Goal: Feedback & Contribution: Leave review/rating

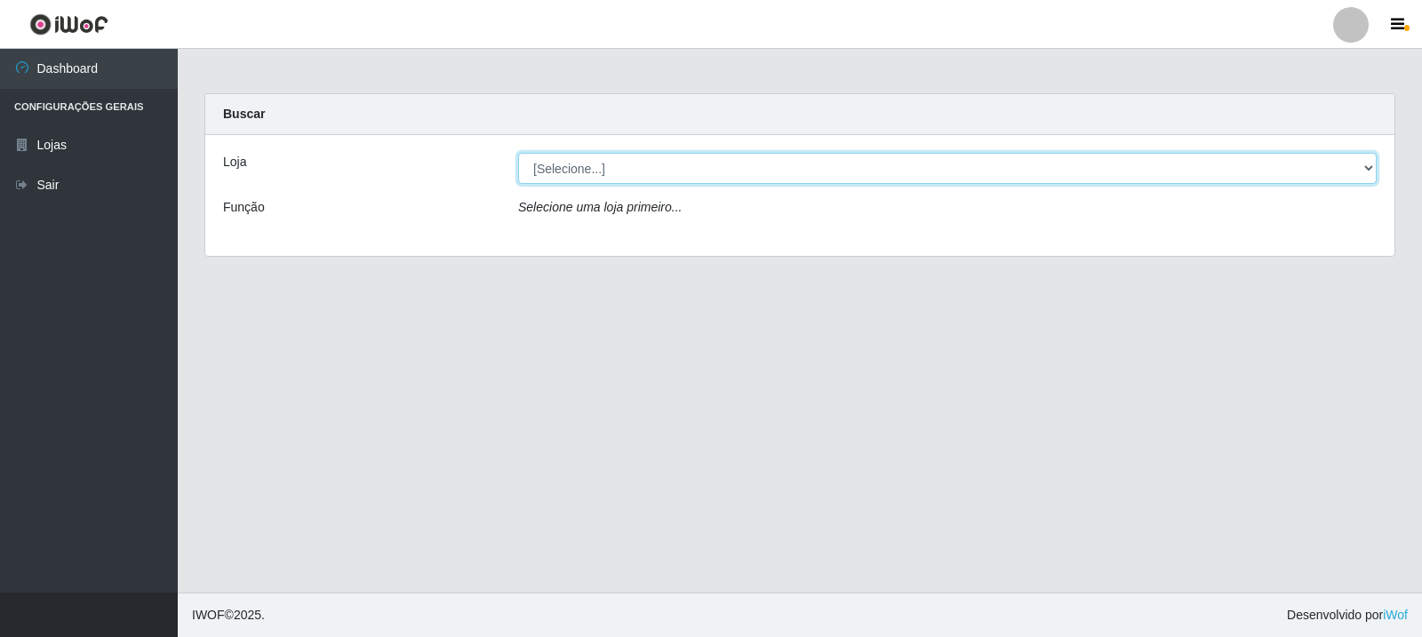
click at [925, 180] on select "[Selecione...] Rede Compras Supermercados - LOJA 3" at bounding box center [947, 168] width 859 height 31
select select "162"
click at [518, 153] on select "[Selecione...] Rede Compras Supermercados - LOJA 3" at bounding box center [947, 168] width 859 height 31
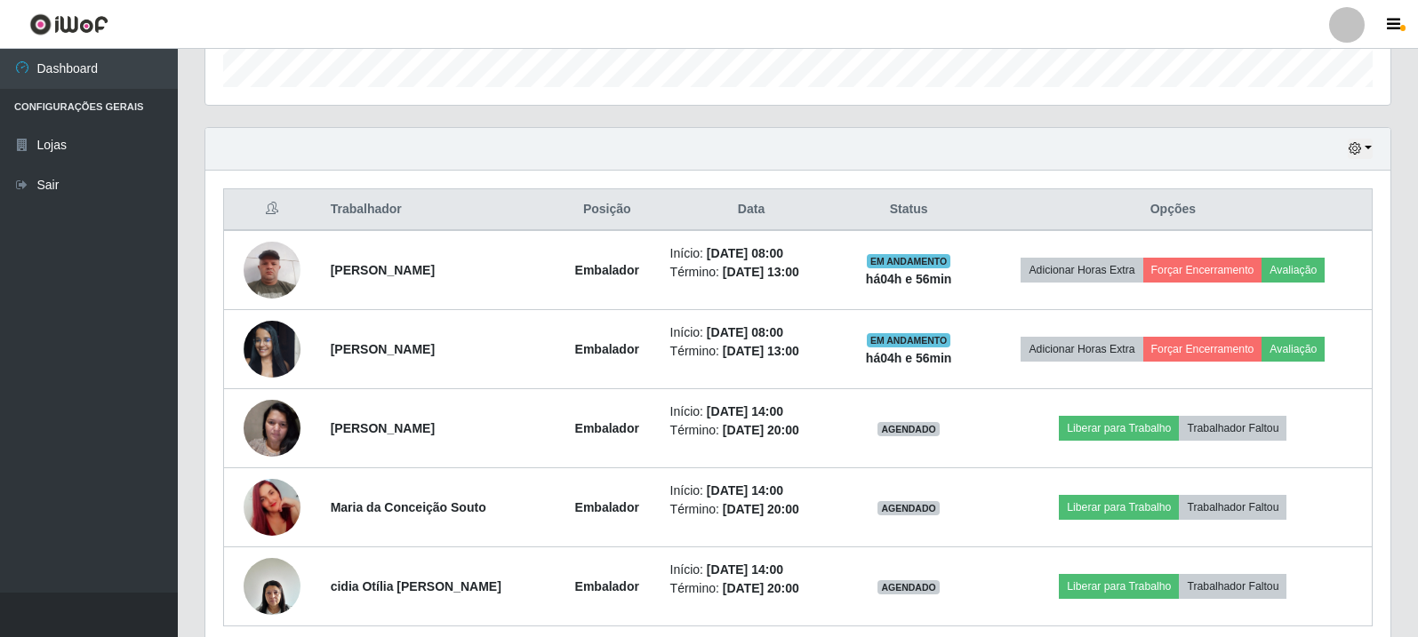
scroll to position [622, 0]
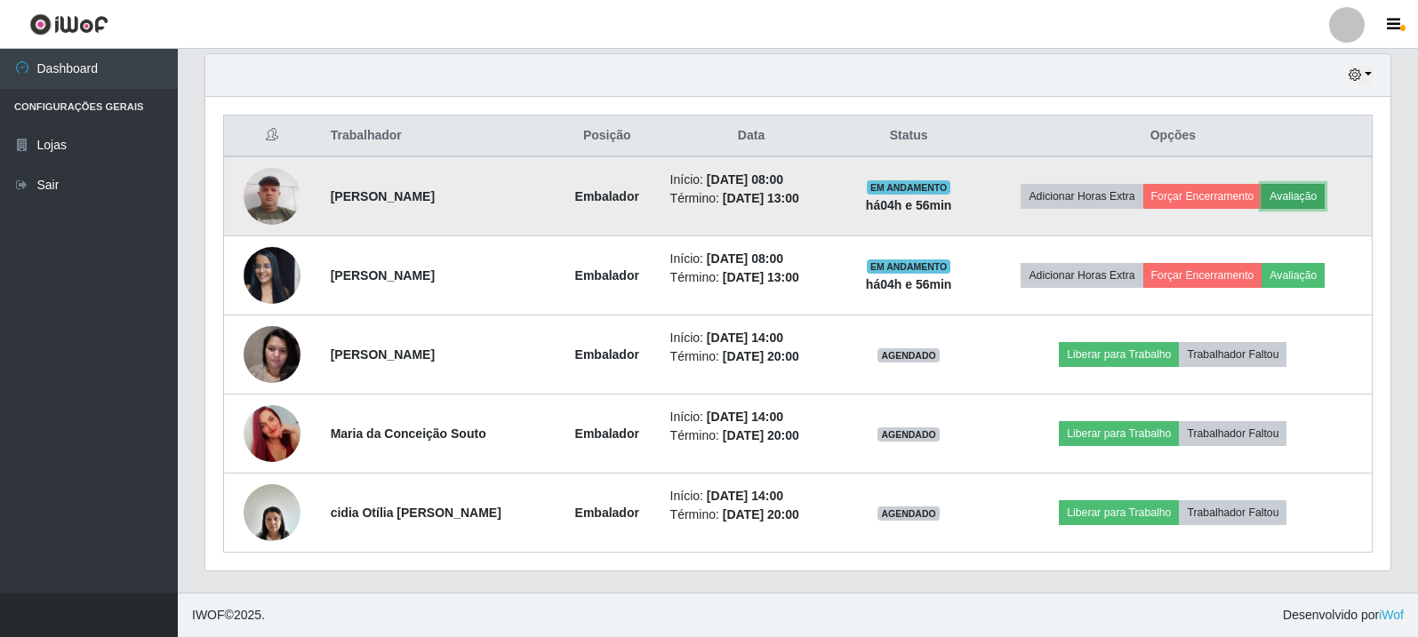
click at [1288, 188] on button "Avaliação" at bounding box center [1292, 196] width 63 height 25
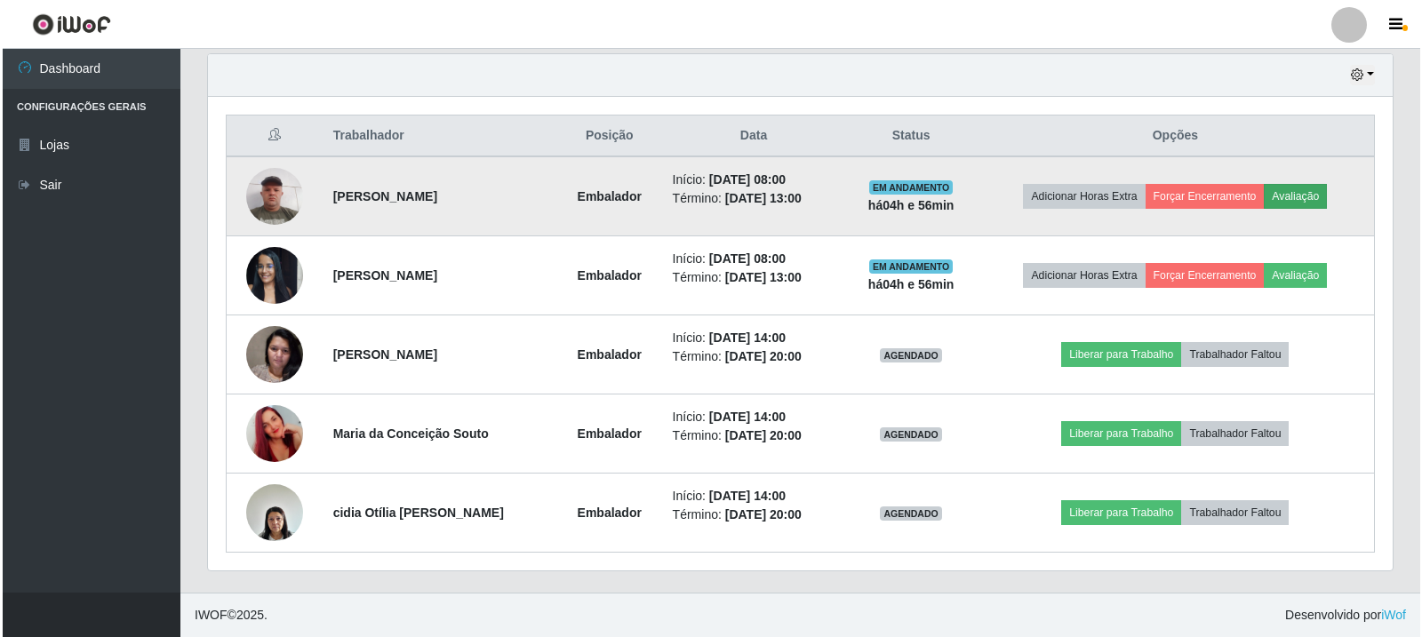
scroll to position [369, 1176]
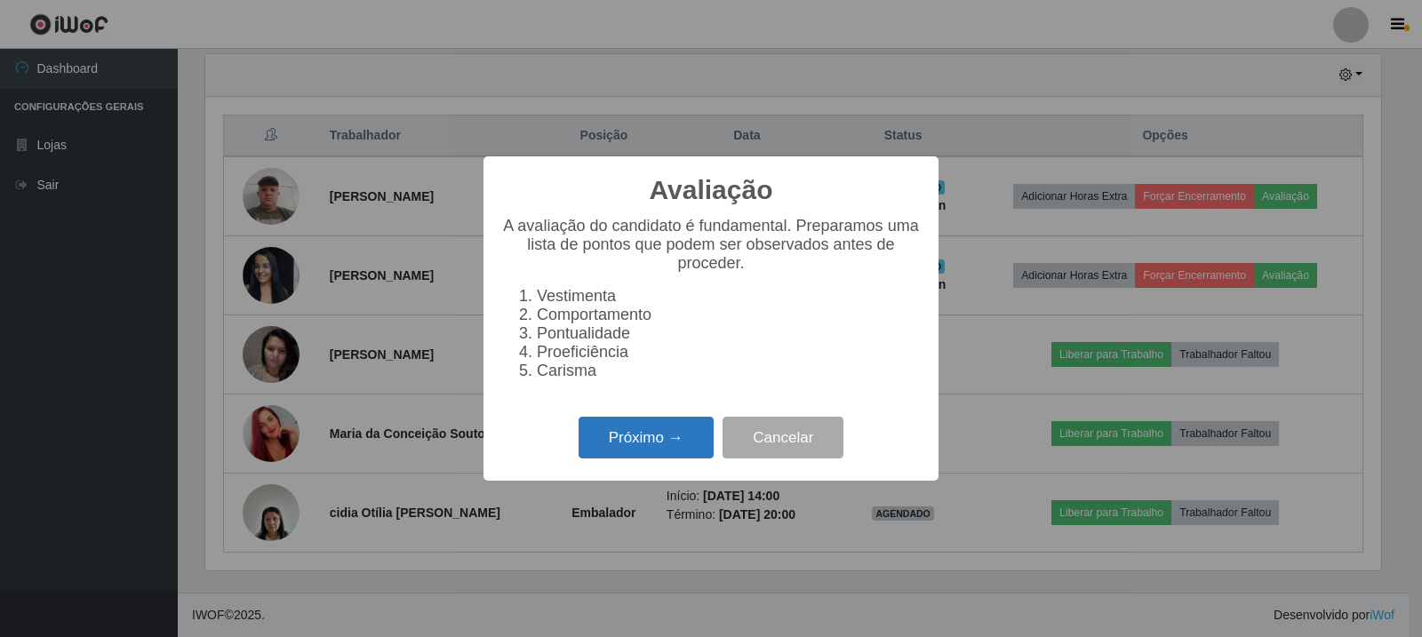
click at [673, 438] on button "Próximo →" at bounding box center [646, 438] width 135 height 42
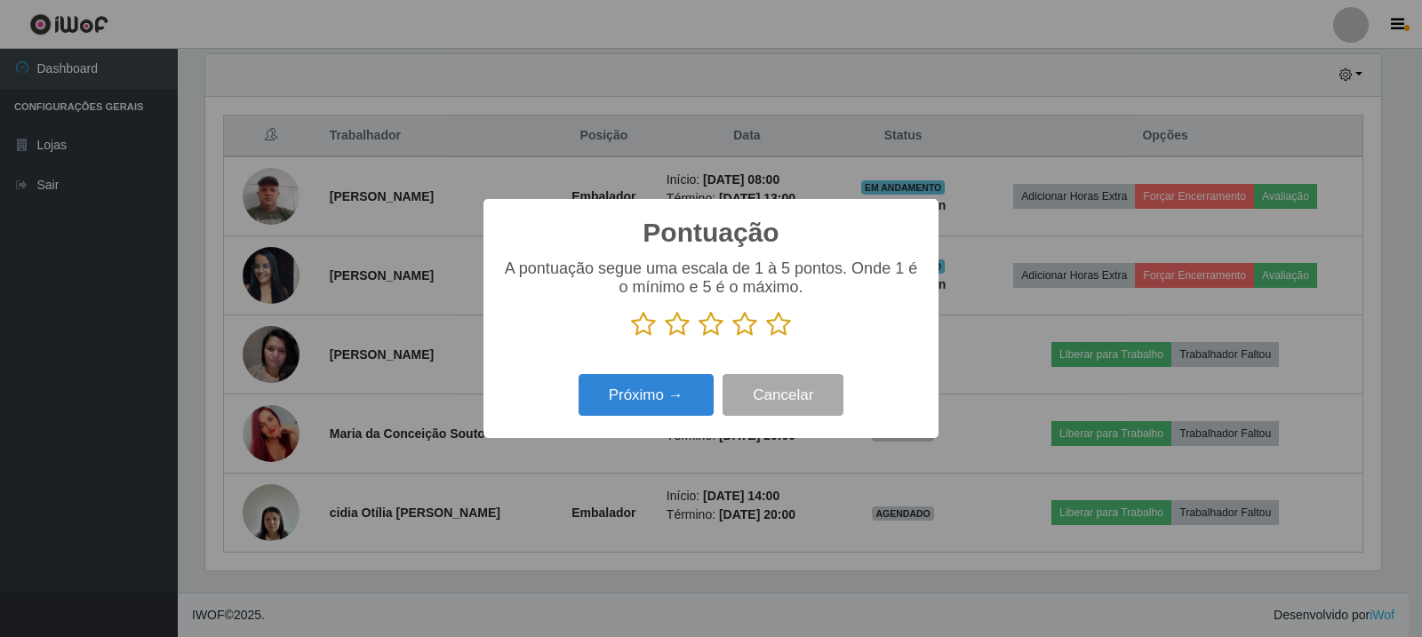
scroll to position [888370, 887564]
drag, startPoint x: 776, startPoint y: 318, endPoint x: 755, endPoint y: 357, distance: 44.5
click at [776, 316] on icon at bounding box center [778, 324] width 25 height 27
click at [766, 338] on input "radio" at bounding box center [766, 338] width 0 height 0
click at [670, 395] on button "Próximo →" at bounding box center [646, 395] width 135 height 42
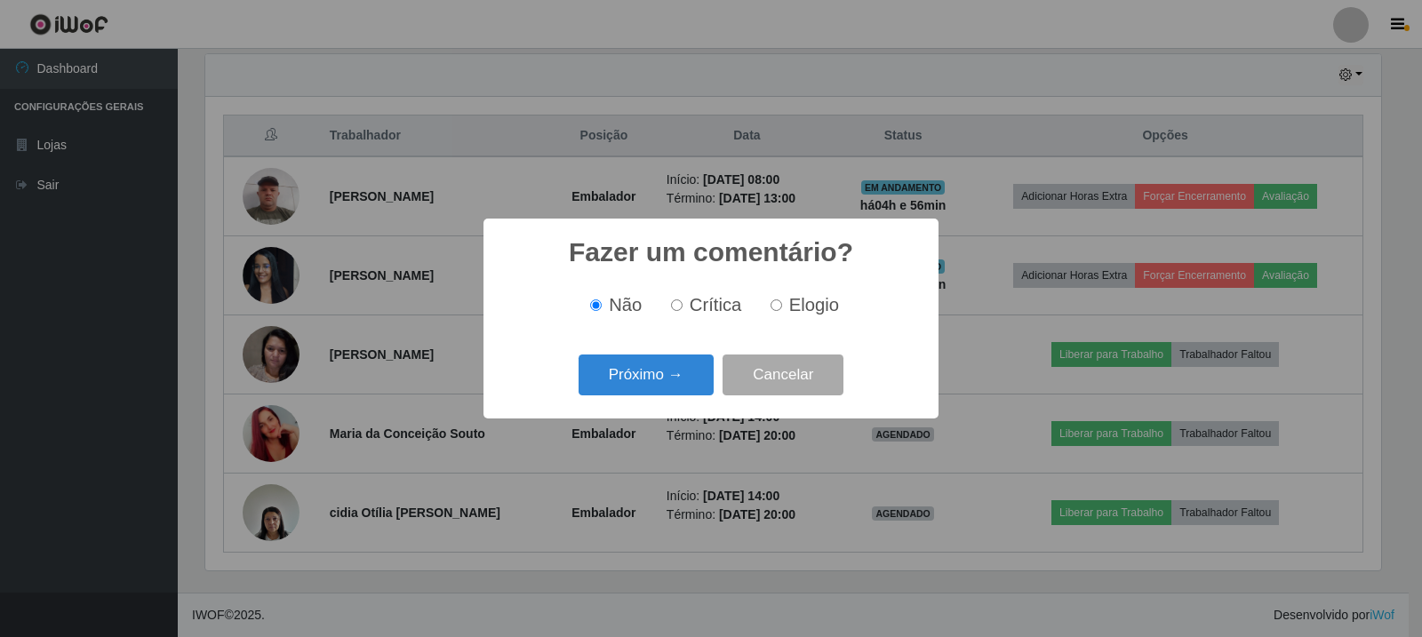
click at [777, 310] on input "Elogio" at bounding box center [777, 306] width 12 height 12
radio input "true"
click at [700, 372] on button "Próximo →" at bounding box center [646, 376] width 135 height 42
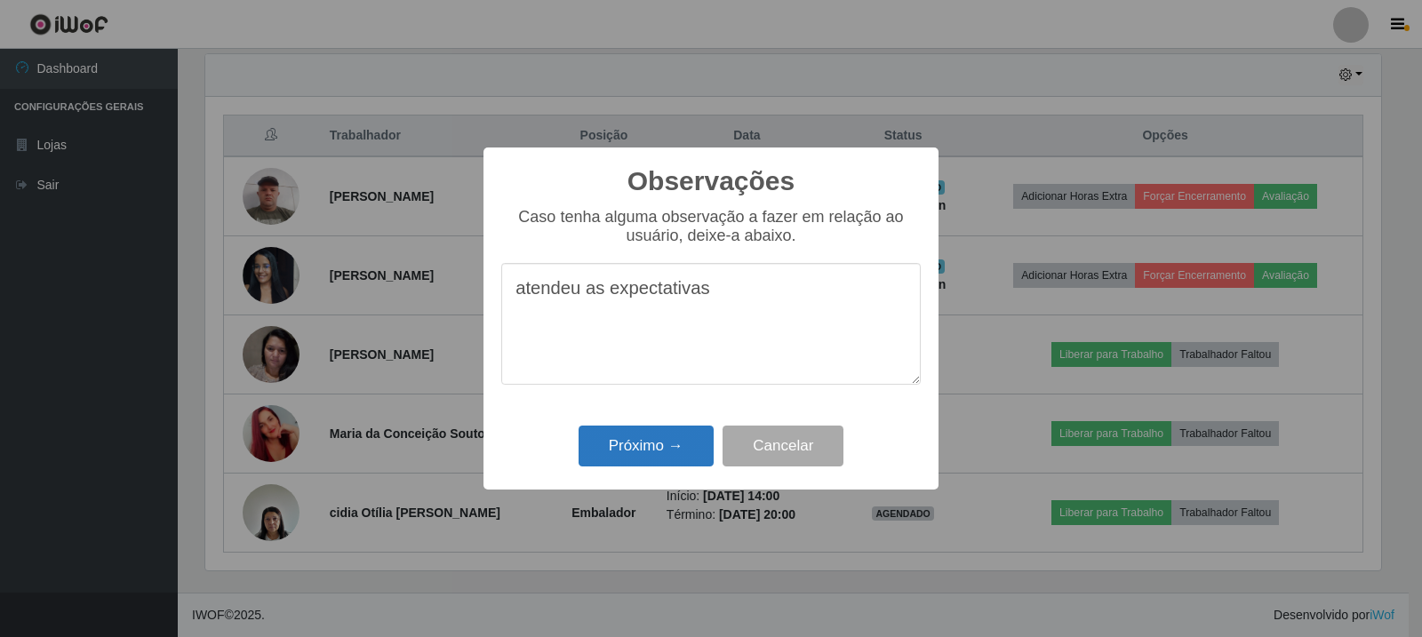
type textarea "atendeu as expectativas"
click at [666, 460] on button "Próximo →" at bounding box center [646, 447] width 135 height 42
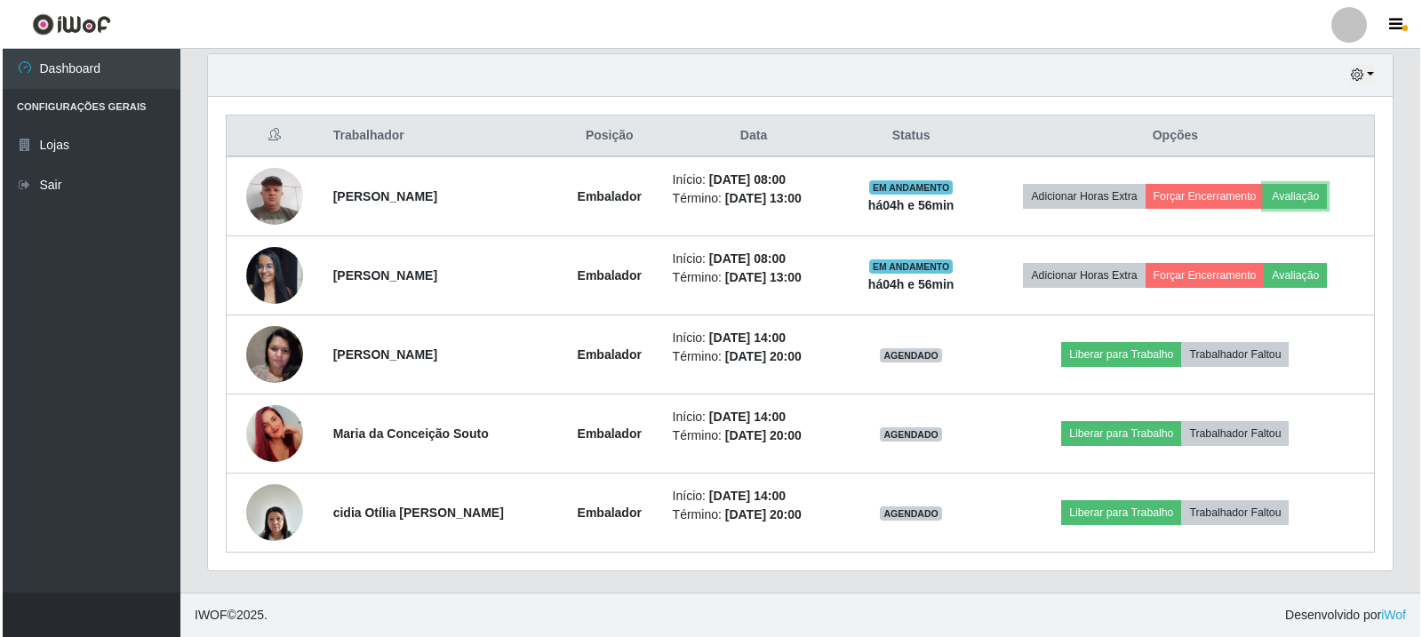
scroll to position [369, 1185]
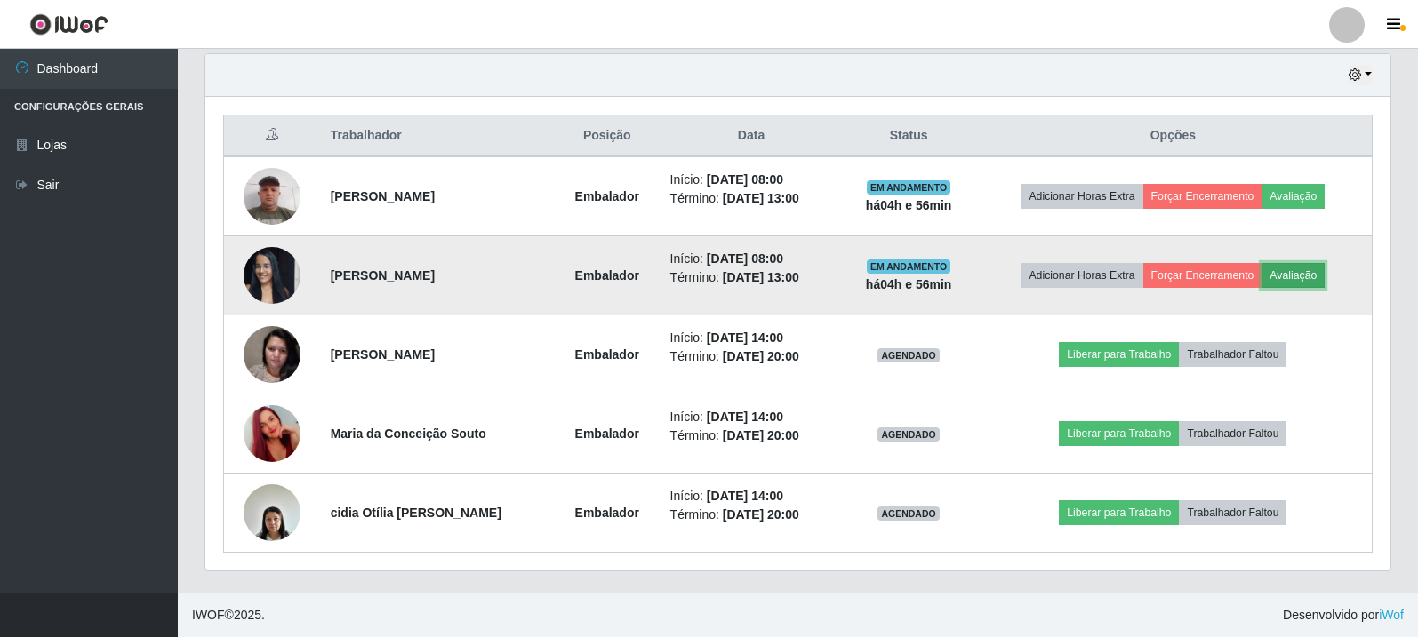
click at [1298, 271] on button "Avaliação" at bounding box center [1292, 275] width 63 height 25
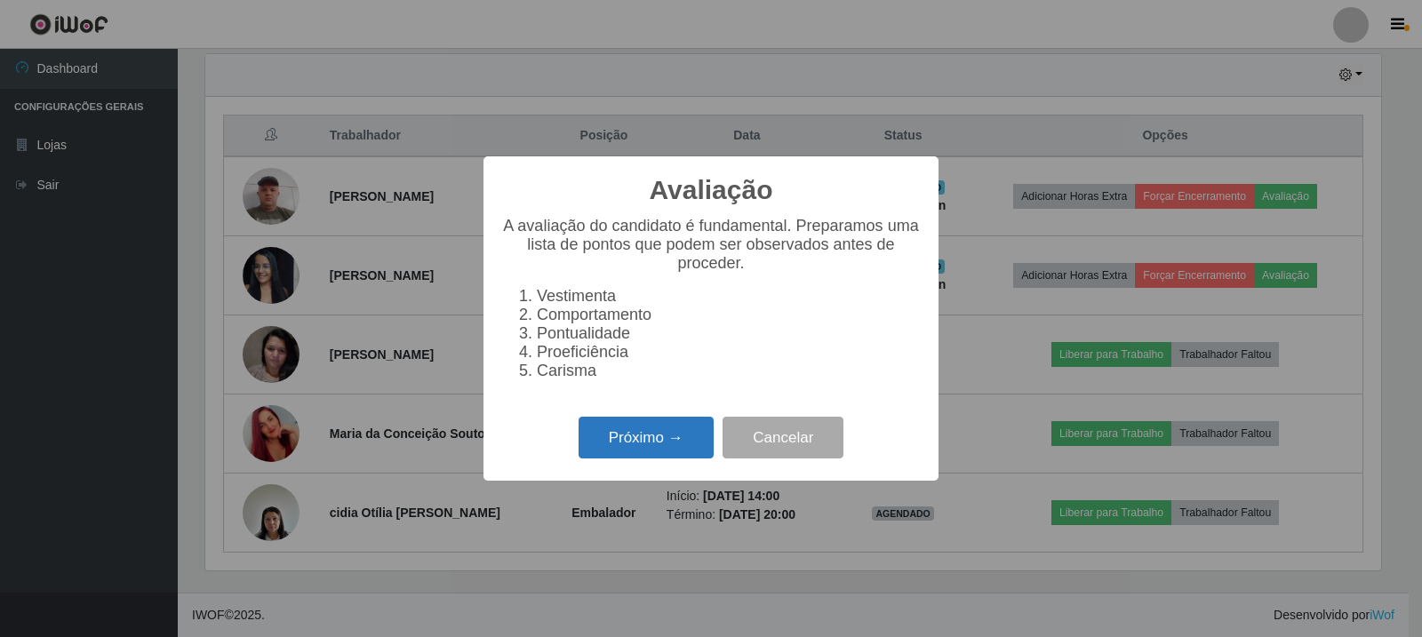
click at [683, 443] on button "Próximo →" at bounding box center [646, 438] width 135 height 42
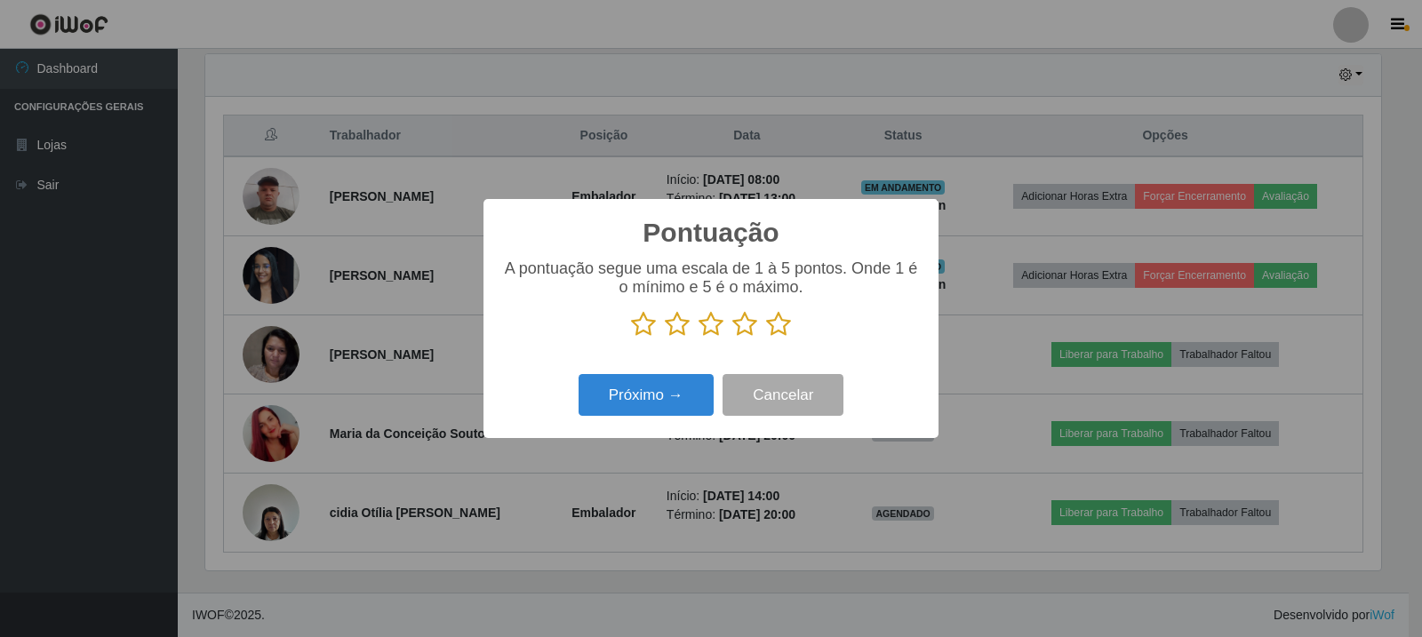
click at [779, 315] on icon at bounding box center [778, 324] width 25 height 27
click at [766, 338] on input "radio" at bounding box center [766, 338] width 0 height 0
click at [665, 397] on button "Próximo →" at bounding box center [646, 395] width 135 height 42
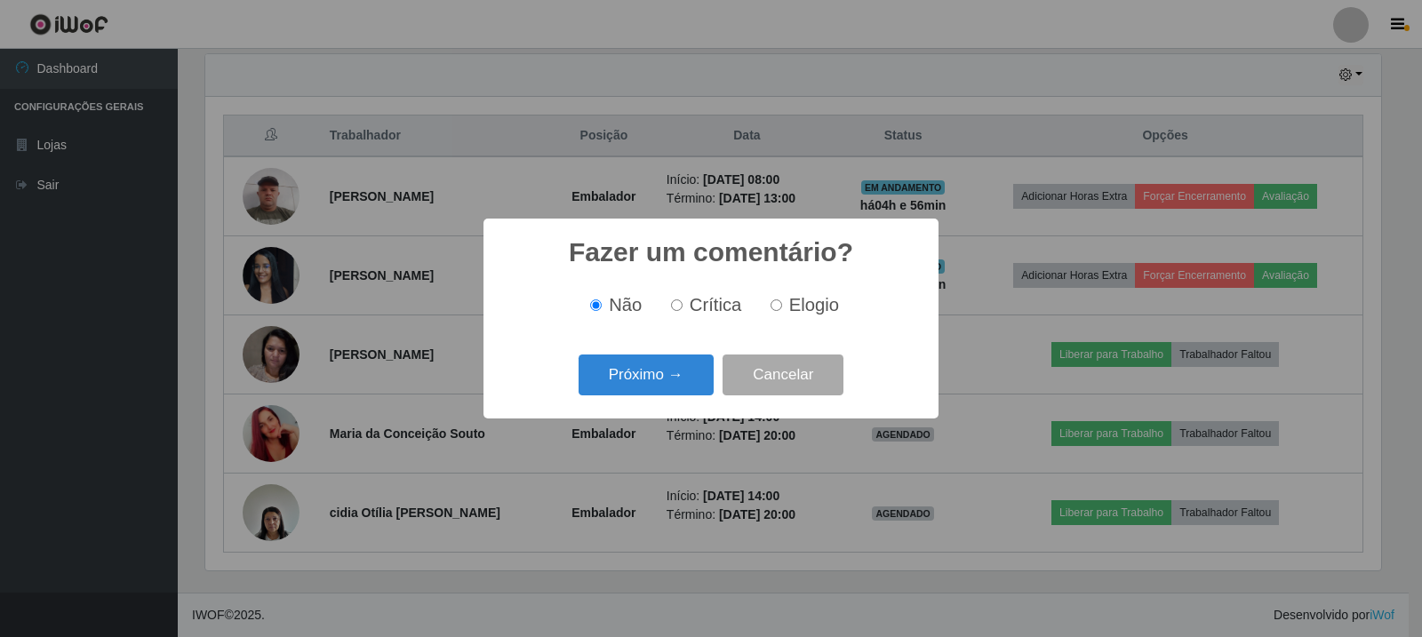
click at [772, 306] on input "Elogio" at bounding box center [777, 306] width 12 height 12
radio input "true"
click at [696, 378] on button "Próximo →" at bounding box center [646, 376] width 135 height 42
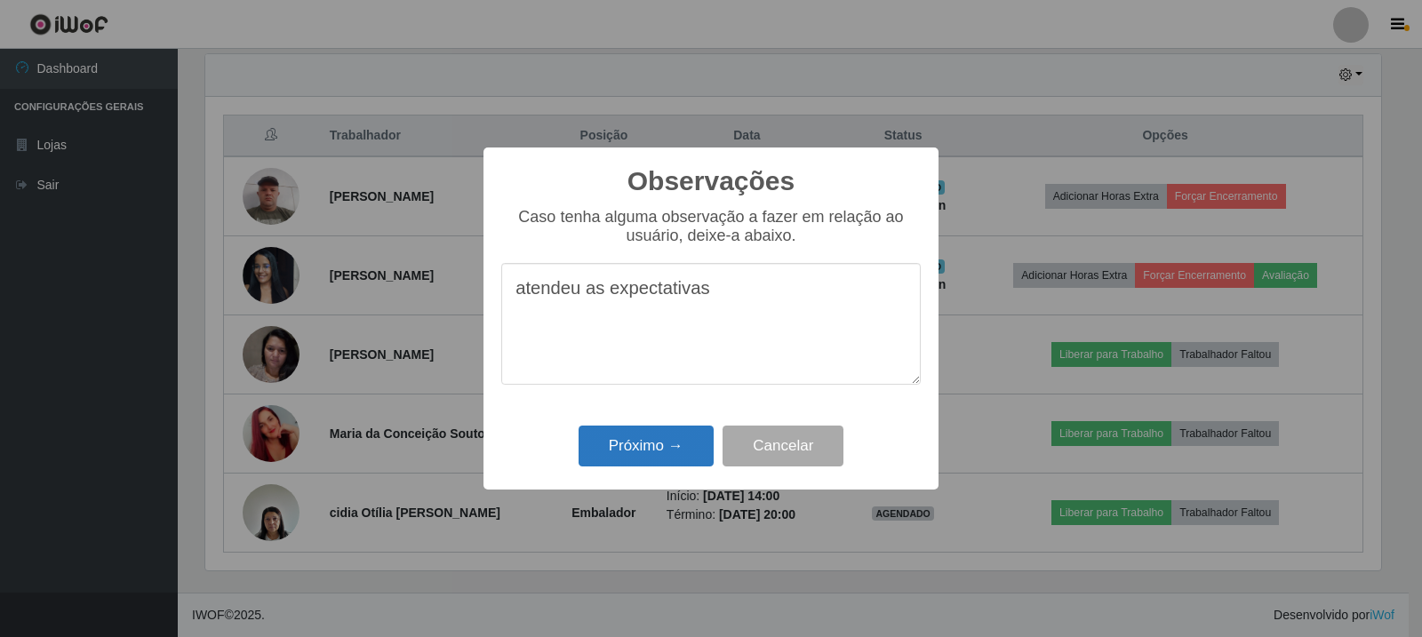
type textarea "atendeu as expectativas"
click at [665, 440] on button "Próximo →" at bounding box center [646, 447] width 135 height 42
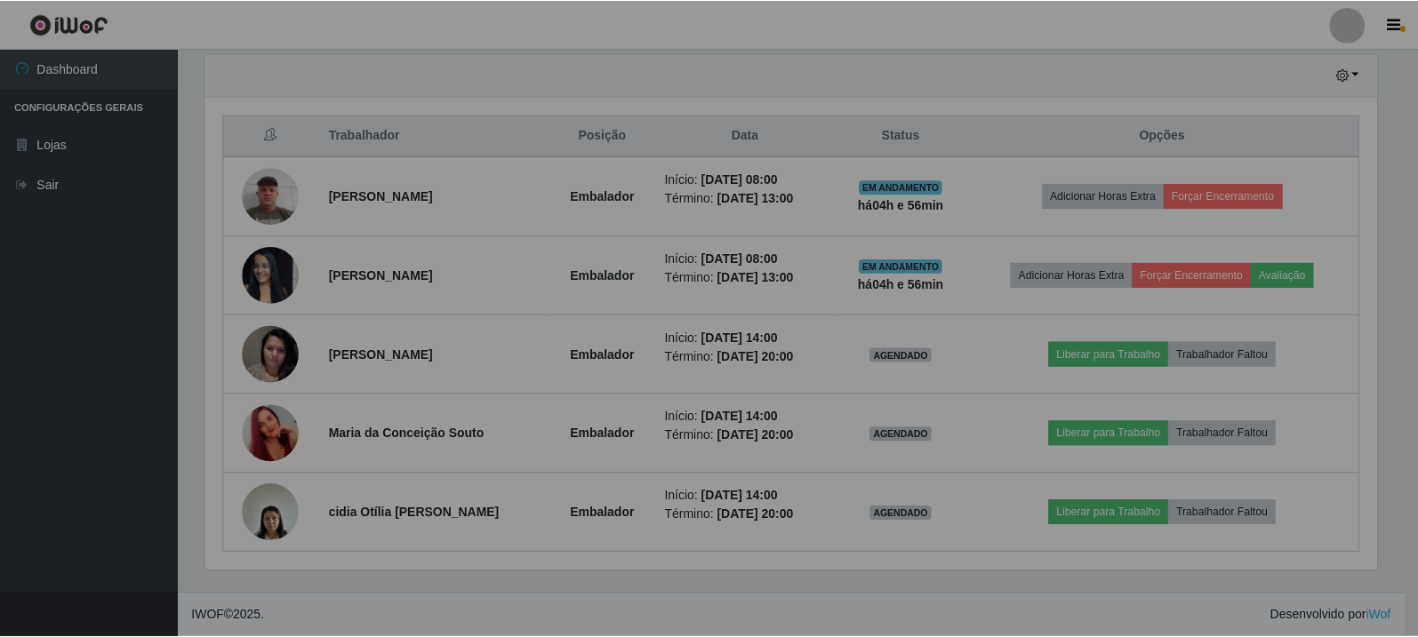
scroll to position [369, 1185]
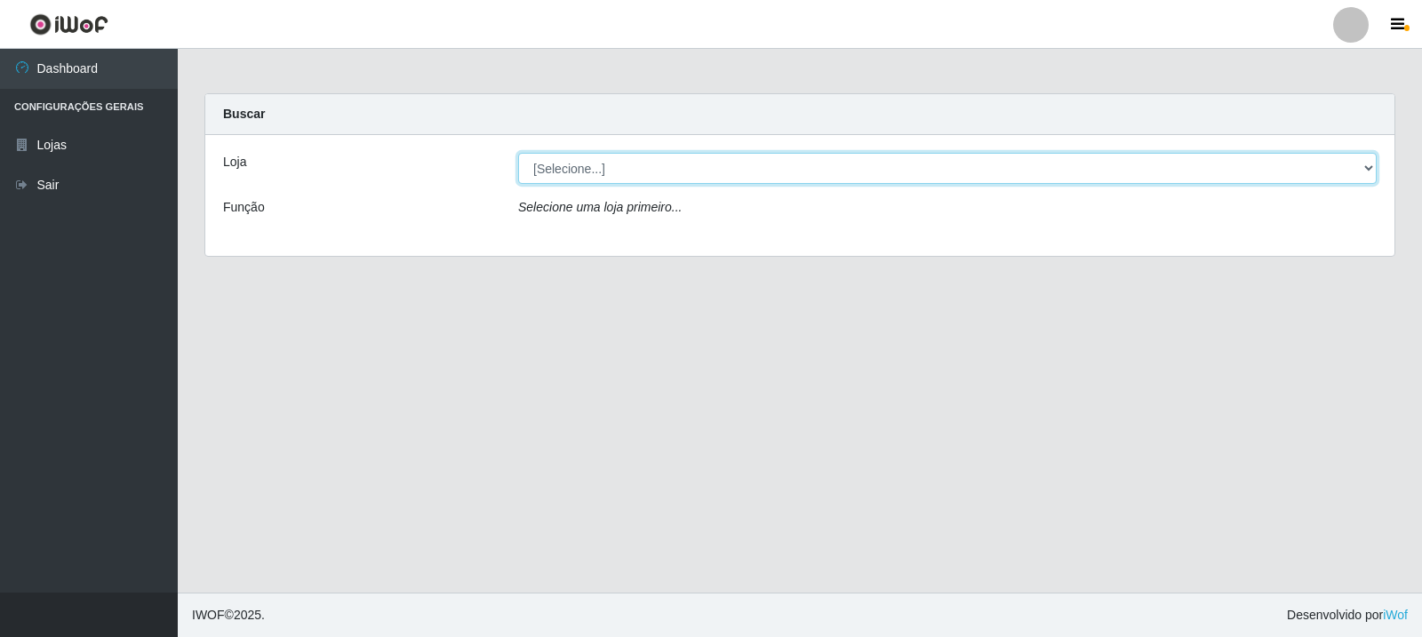
click at [919, 173] on select "[Selecione...] Rede Compras Supermercados - LOJA 3" at bounding box center [947, 168] width 859 height 31
select select "162"
click at [518, 153] on select "[Selecione...] Rede Compras Supermercados - LOJA 3" at bounding box center [947, 168] width 859 height 31
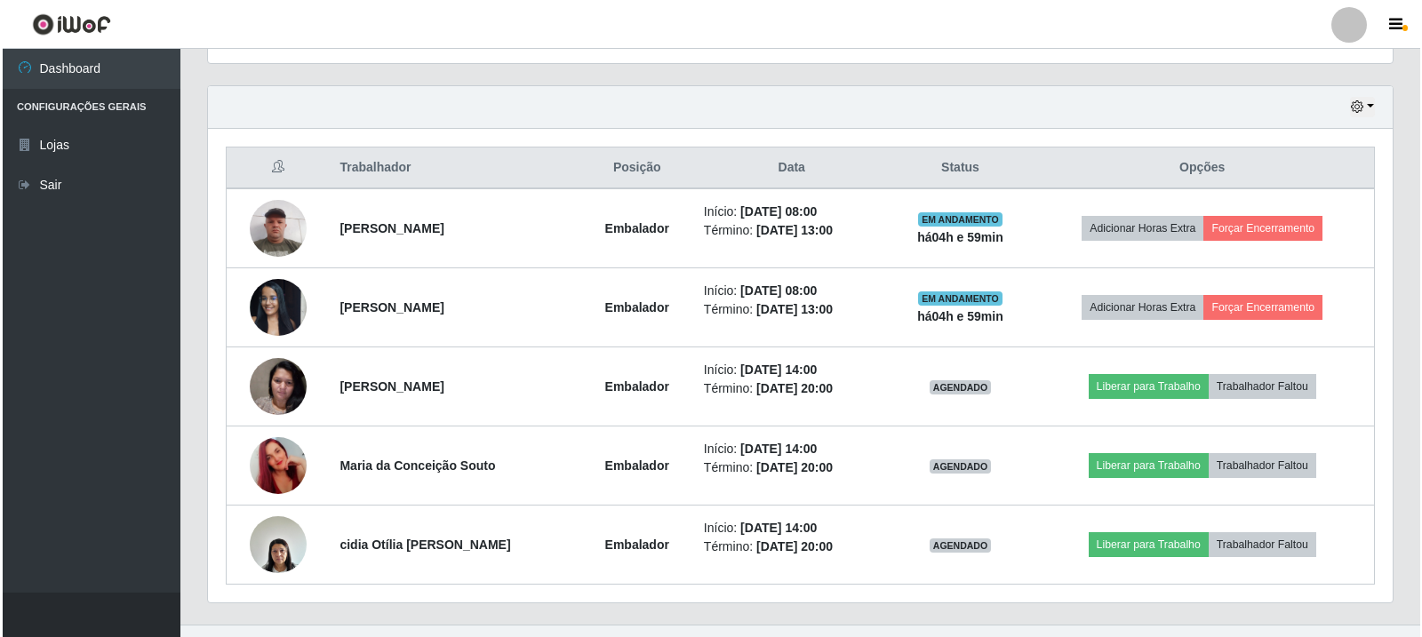
scroll to position [622, 0]
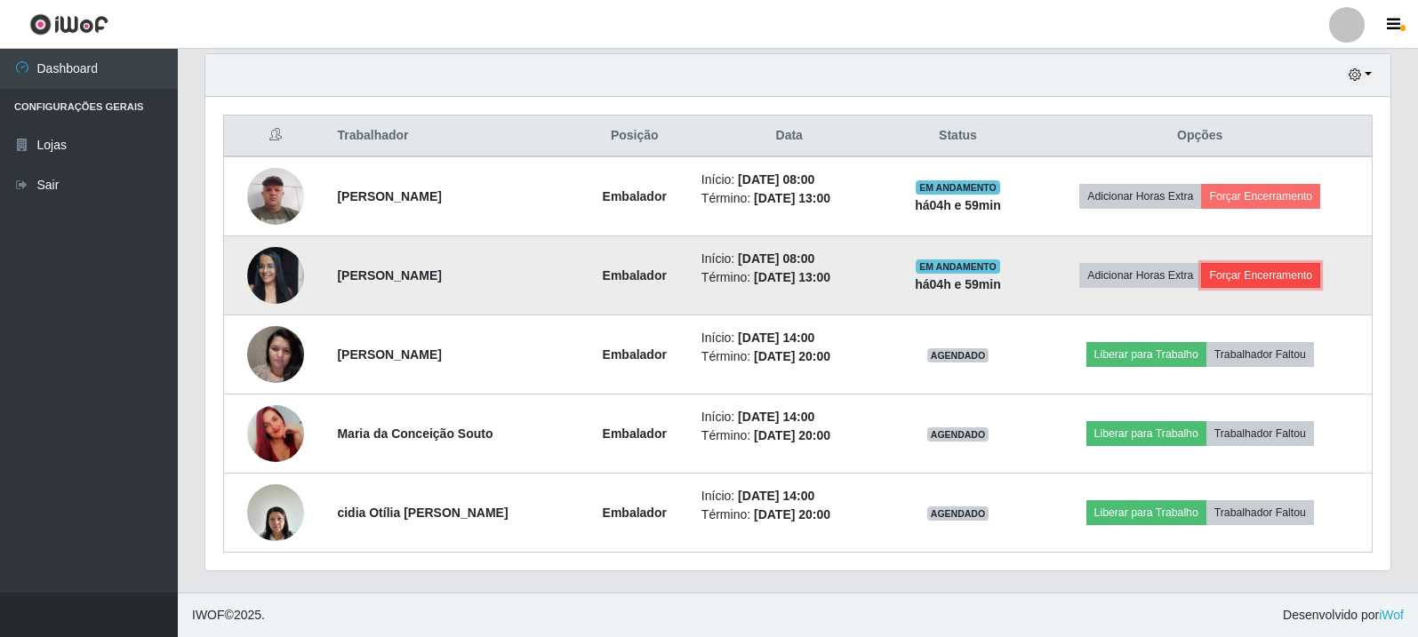
click at [1283, 277] on button "Forçar Encerramento" at bounding box center [1260, 275] width 119 height 25
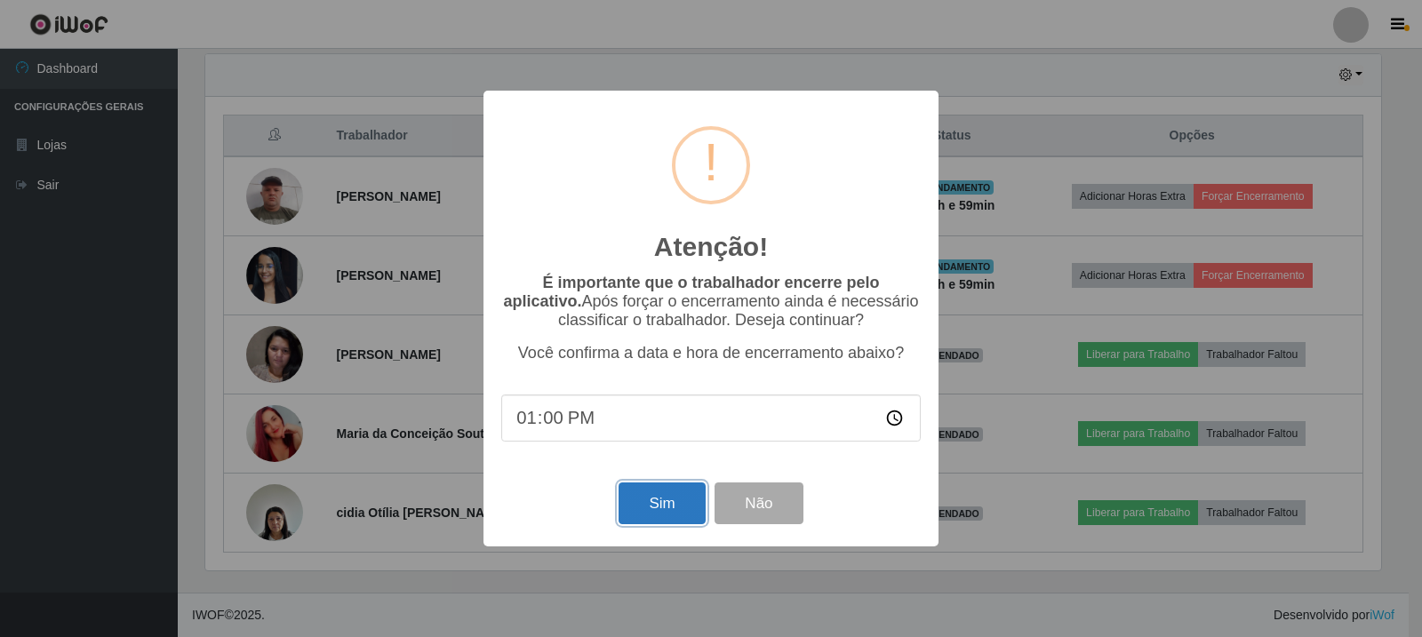
click at [681, 507] on button "Sim" at bounding box center [662, 504] width 86 height 42
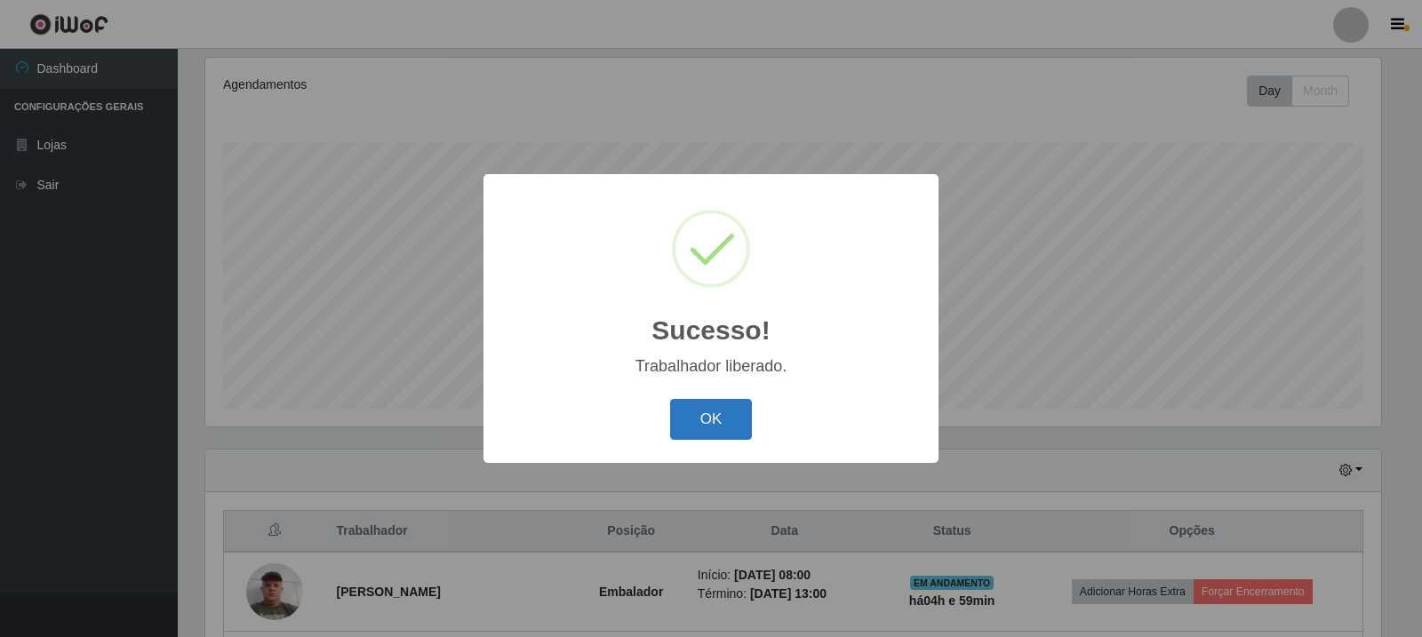
click at [726, 414] on button "OK" at bounding box center [711, 420] width 83 height 42
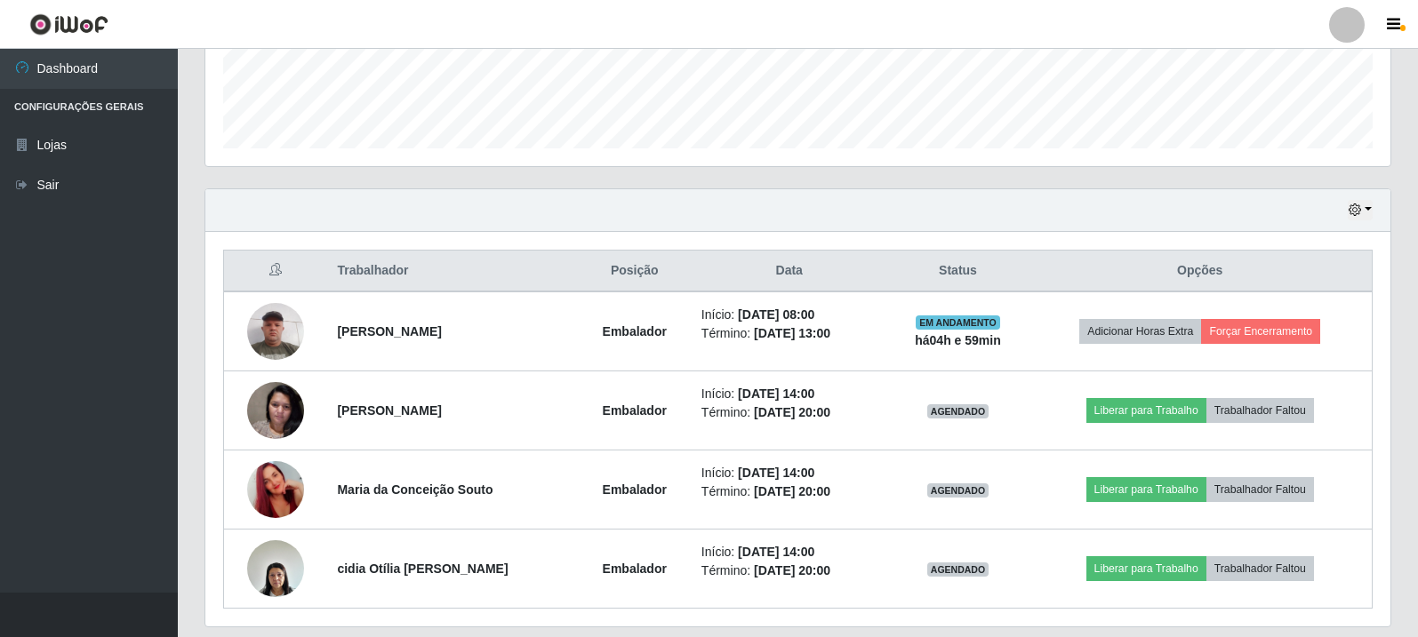
scroll to position [493, 0]
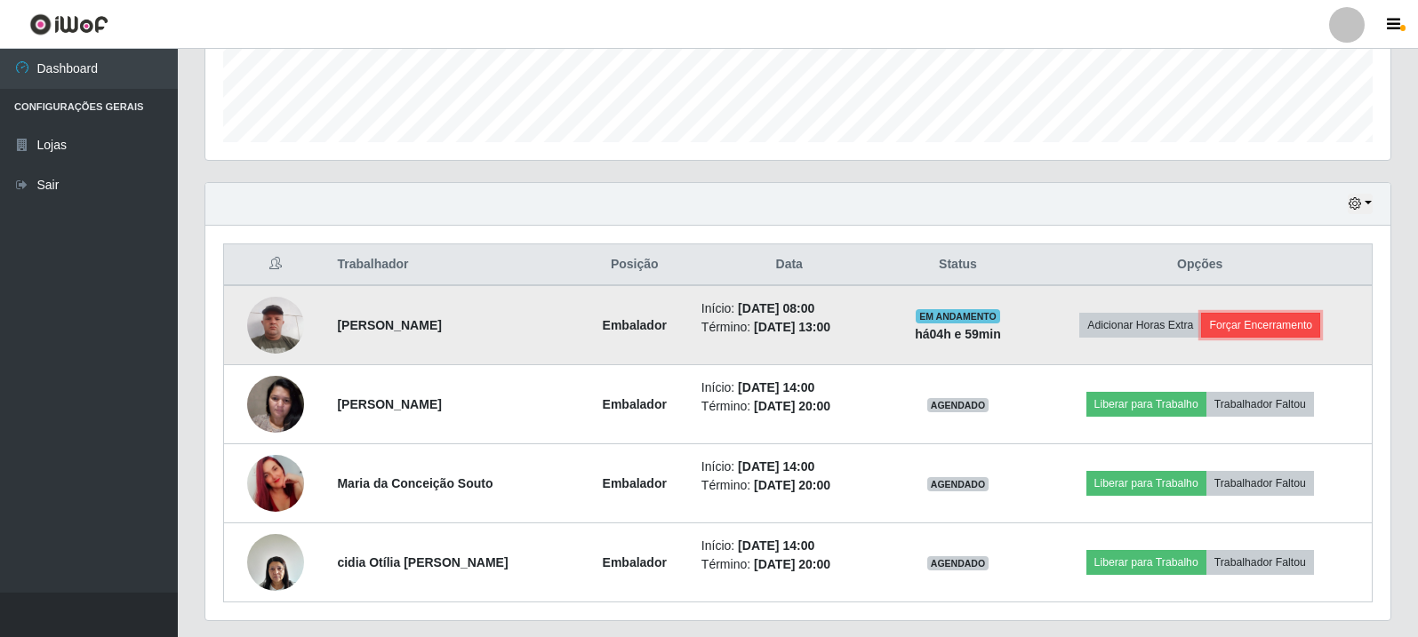
click at [1305, 330] on button "Forçar Encerramento" at bounding box center [1260, 325] width 119 height 25
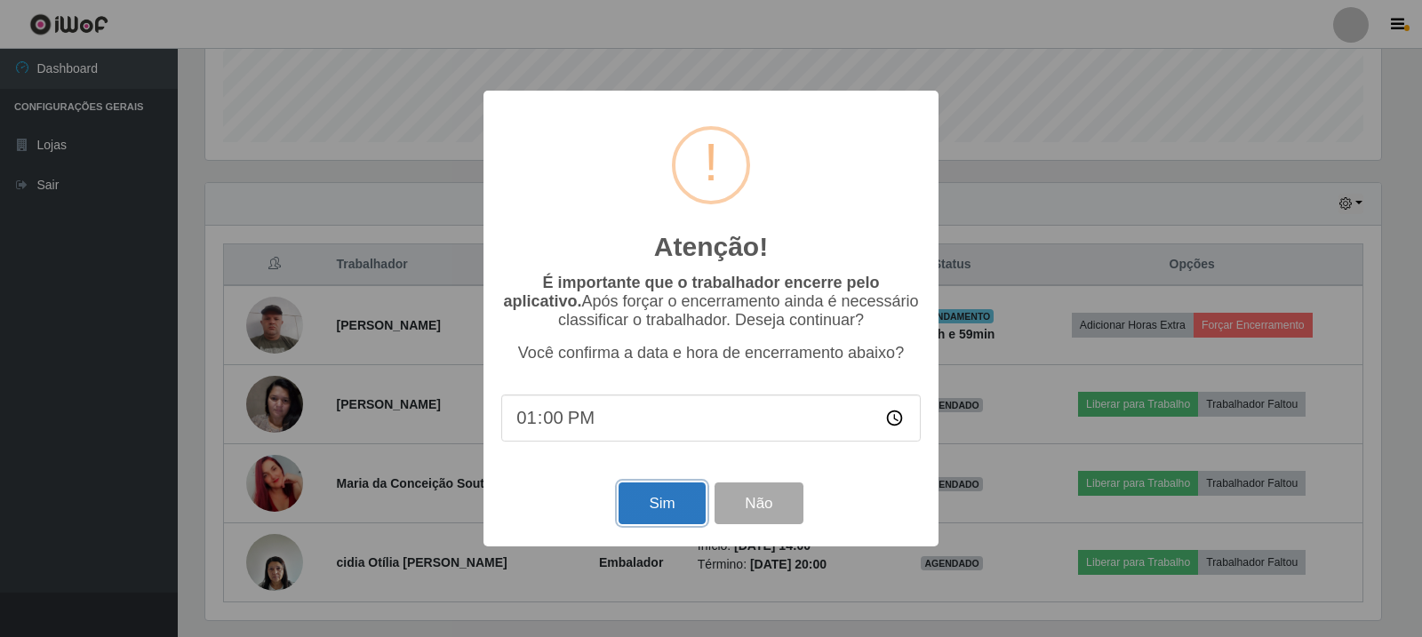
click at [660, 505] on button "Sim" at bounding box center [662, 504] width 86 height 42
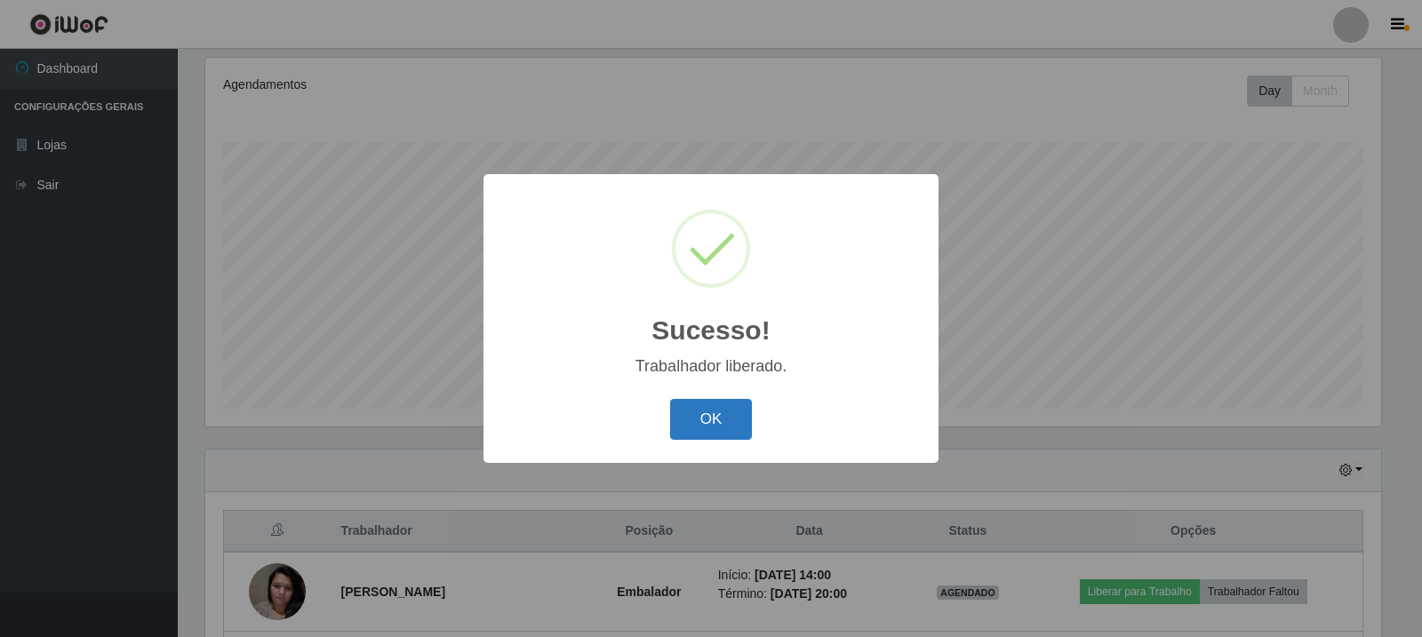
click at [711, 431] on button "OK" at bounding box center [711, 420] width 83 height 42
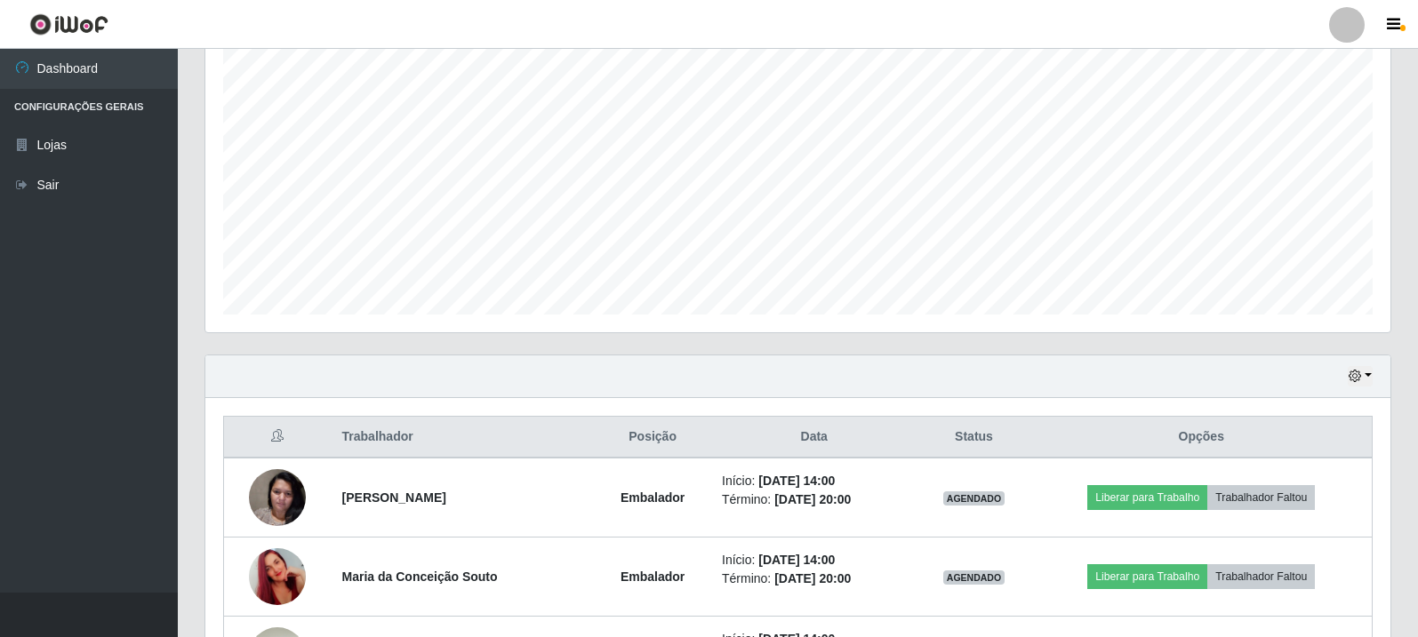
scroll to position [464, 0]
